Goal: Task Accomplishment & Management: Manage account settings

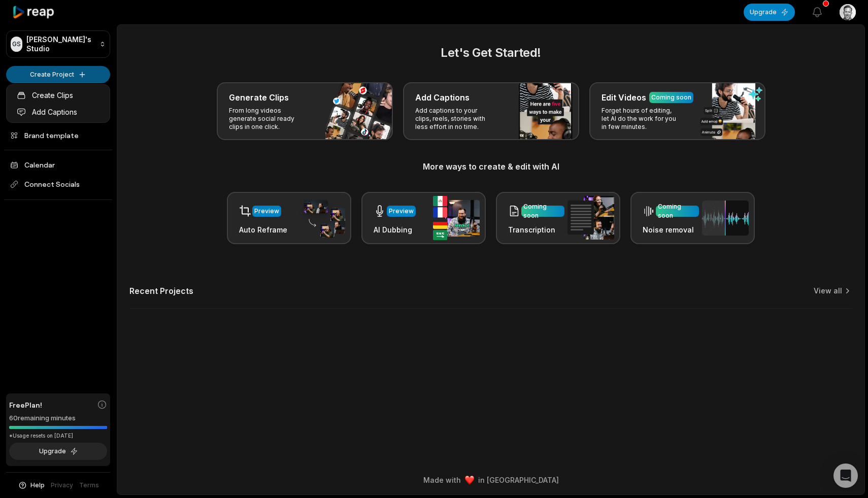
click at [75, 73] on html "GS [PERSON_NAME]'s Studio Create Project Home Projects Brand template Calendar …" at bounding box center [434, 249] width 868 height 498
click at [60, 98] on link "Create Clips" at bounding box center [58, 95] width 99 height 17
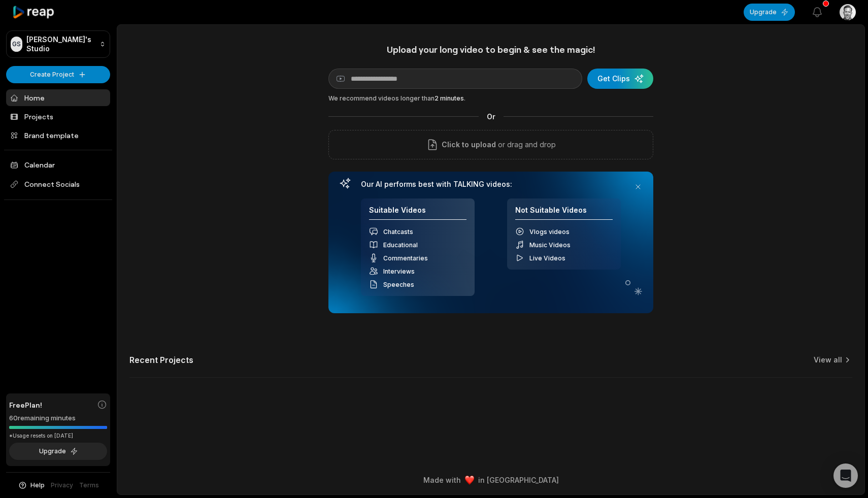
click at [851, 15] on html "GS Geoff's Studio Create Project Home Projects Brand template Calendar Connect …" at bounding box center [434, 249] width 868 height 498
click at [800, 61] on span "Settings" at bounding box center [795, 62] width 27 height 11
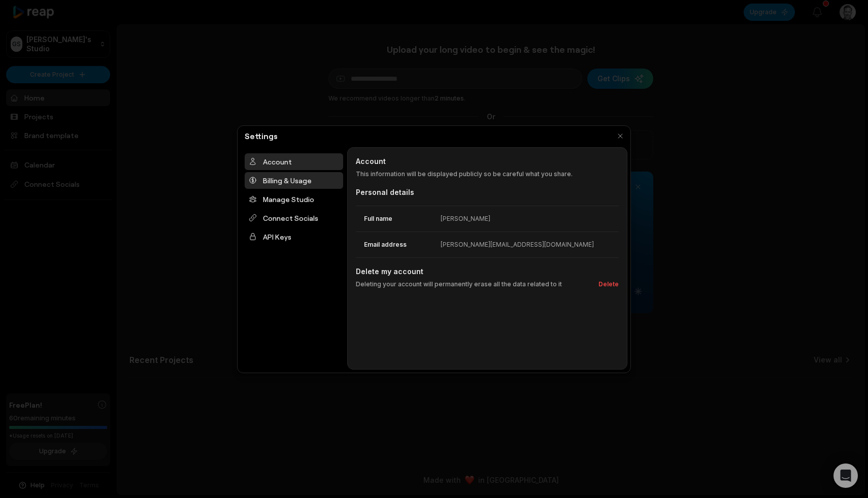
click at [269, 180] on div "Billing & Usage" at bounding box center [294, 180] width 98 height 17
